Goal: Go to known website: Access a specific website the user already knows

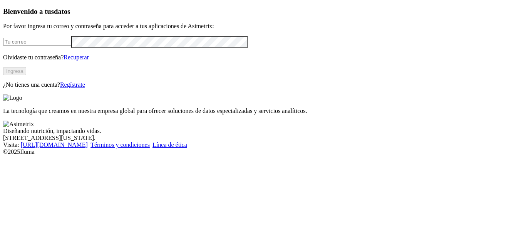
type input "[PERSON_NAME][EMAIL_ADDRESS][PERSON_NAME][DOMAIN_NAME]"
click at [26, 75] on button "Ingresa" at bounding box center [14, 71] width 23 height 8
